Goal: Task Accomplishment & Management: Manage account settings

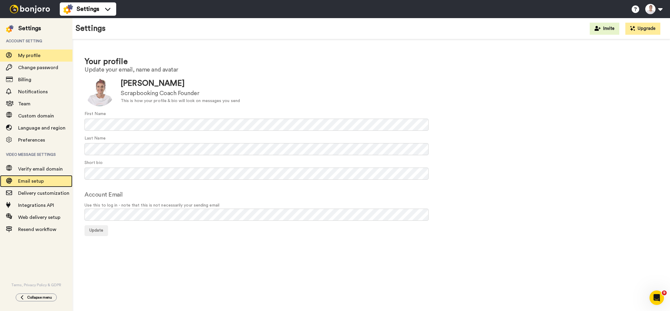
click at [43, 183] on span "Email setup" at bounding box center [31, 181] width 26 height 5
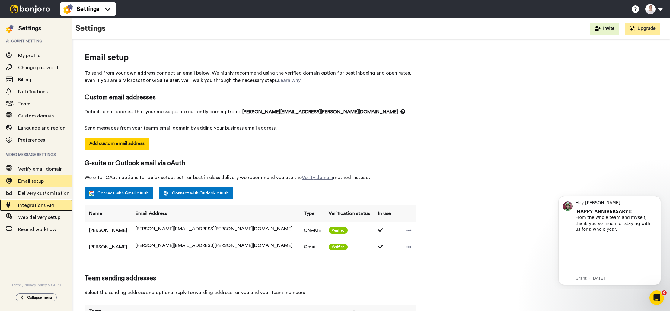
click at [46, 204] on span "Integrations API" at bounding box center [36, 205] width 36 height 5
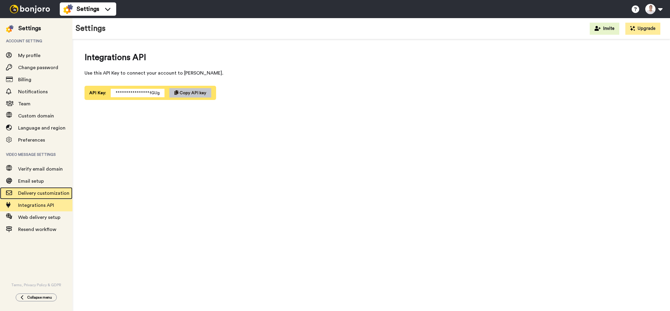
click at [46, 193] on span "Delivery customization" at bounding box center [43, 193] width 51 height 5
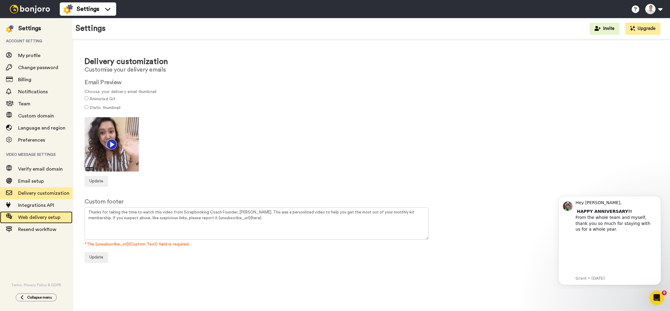
click at [49, 220] on span "Web delivery setup" at bounding box center [39, 217] width 42 height 5
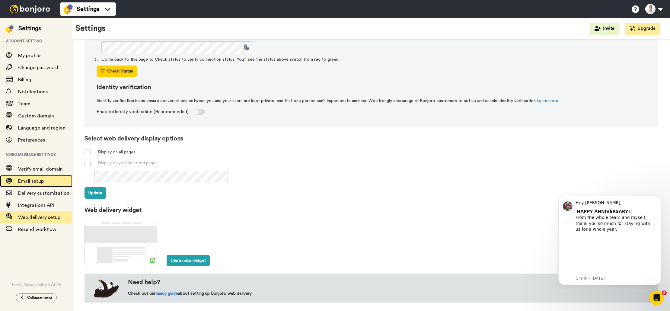
click at [40, 181] on span "Email setup" at bounding box center [31, 181] width 26 height 5
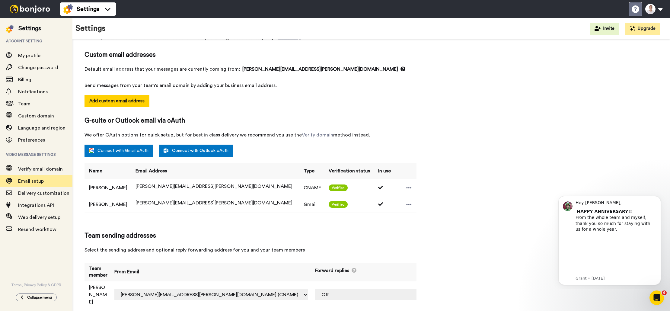
click at [635, 9] on icon at bounding box center [636, 9] width 8 height 8
